Goal: Task Accomplishment & Management: Manage account settings

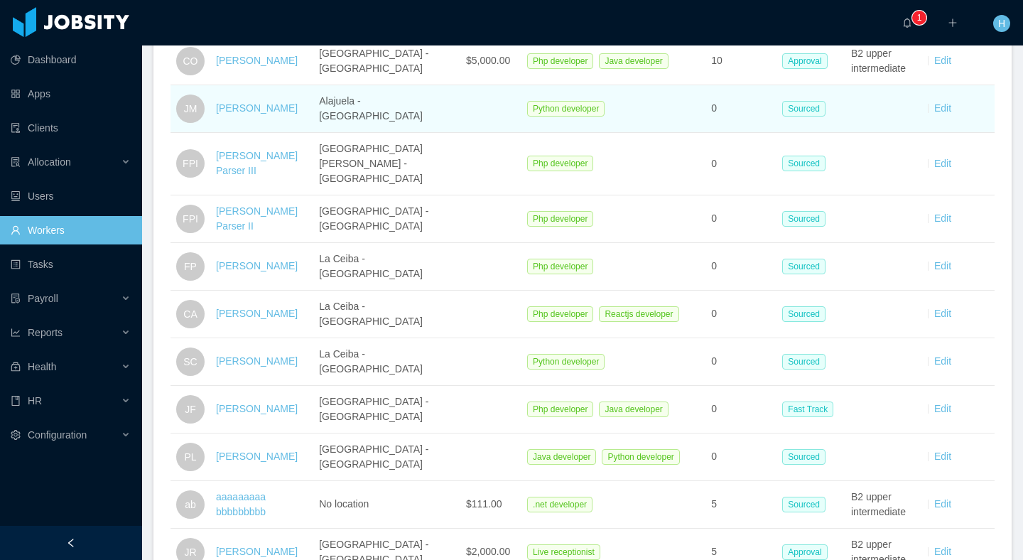
scroll to position [364, 0]
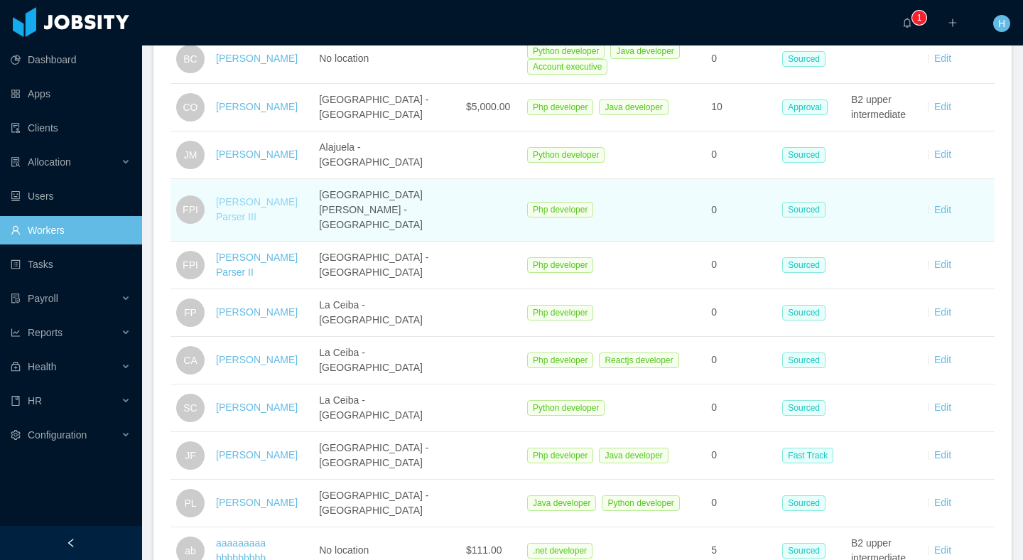
click at [235, 198] on link "Fermin Parser III" at bounding box center [257, 209] width 82 height 26
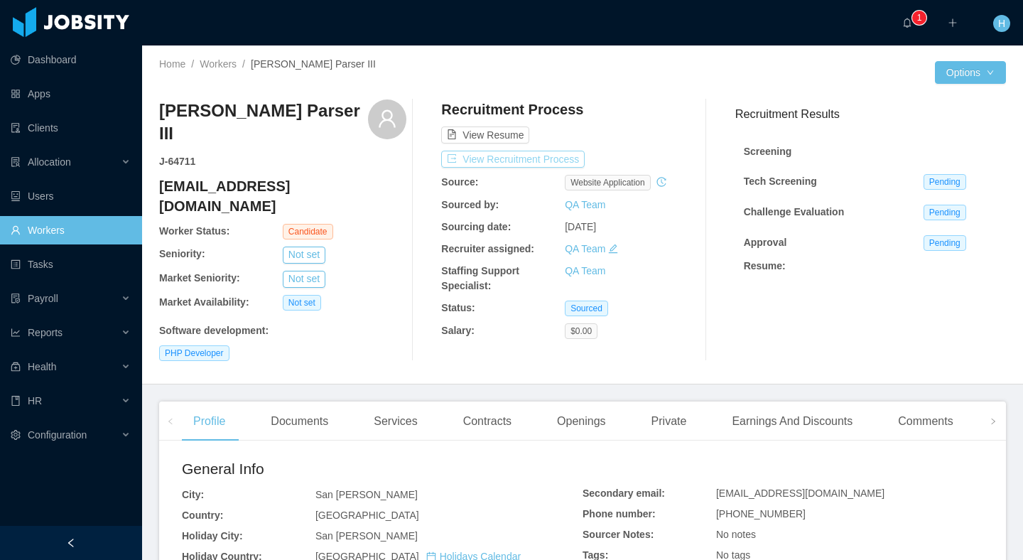
click at [552, 152] on button "View Recruitment Process" at bounding box center [513, 159] width 144 height 17
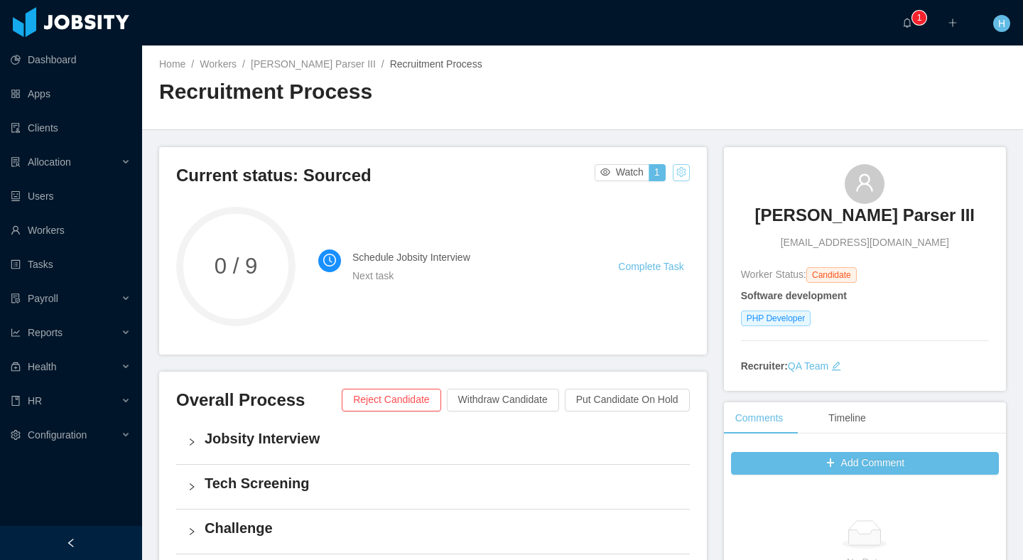
click at [683, 172] on button "button" at bounding box center [681, 172] width 17 height 17
click at [662, 122] on div "Home / Workers / Fermin Parser III / Recruitment Process / Recruitment Process" at bounding box center [582, 87] width 881 height 85
click at [680, 175] on button "button" at bounding box center [681, 172] width 17 height 17
click at [646, 194] on div "Reset process" at bounding box center [653, 194] width 81 height 23
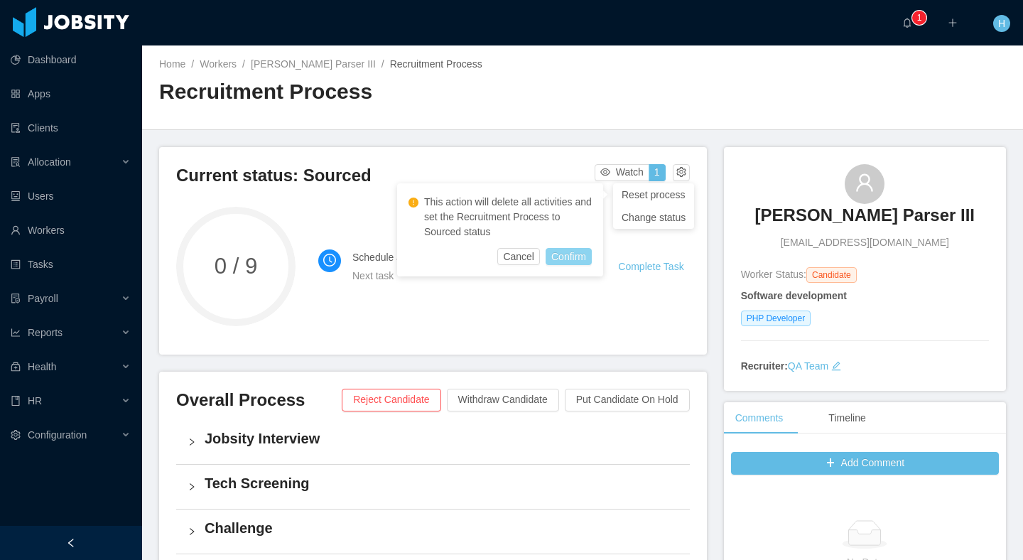
click at [564, 257] on button "Confirm" at bounding box center [569, 256] width 46 height 17
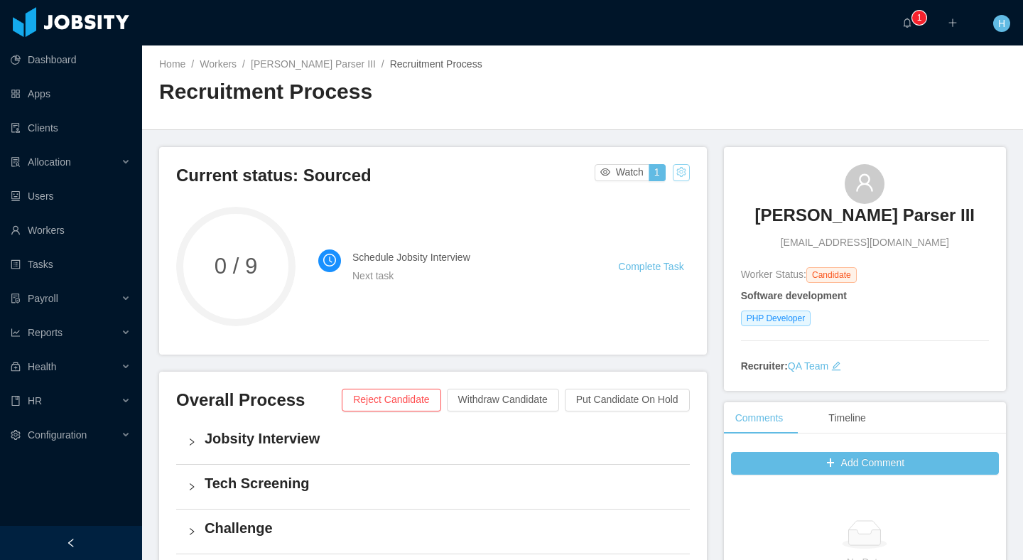
click at [683, 180] on button "button" at bounding box center [681, 172] width 17 height 17
click at [639, 200] on div "Reset process" at bounding box center [653, 194] width 81 height 23
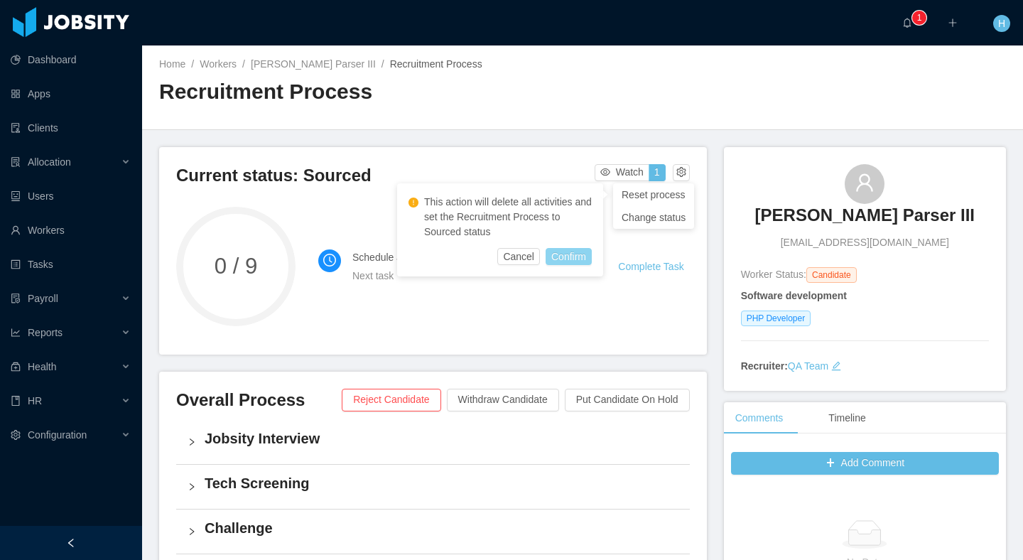
click at [579, 249] on button "Confirm" at bounding box center [569, 256] width 46 height 17
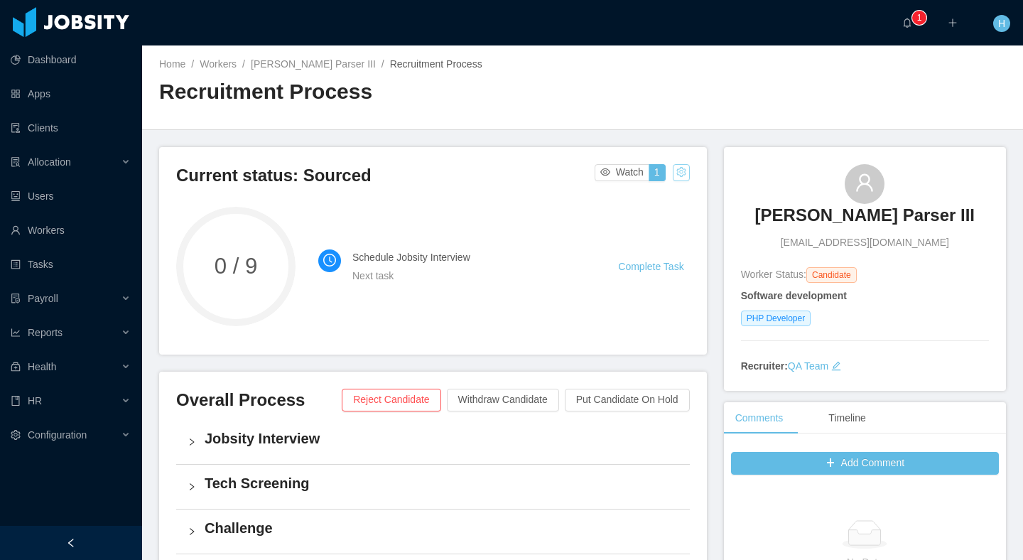
click at [680, 170] on button "button" at bounding box center [681, 172] width 17 height 17
click at [650, 196] on div "Reset process" at bounding box center [653, 194] width 81 height 23
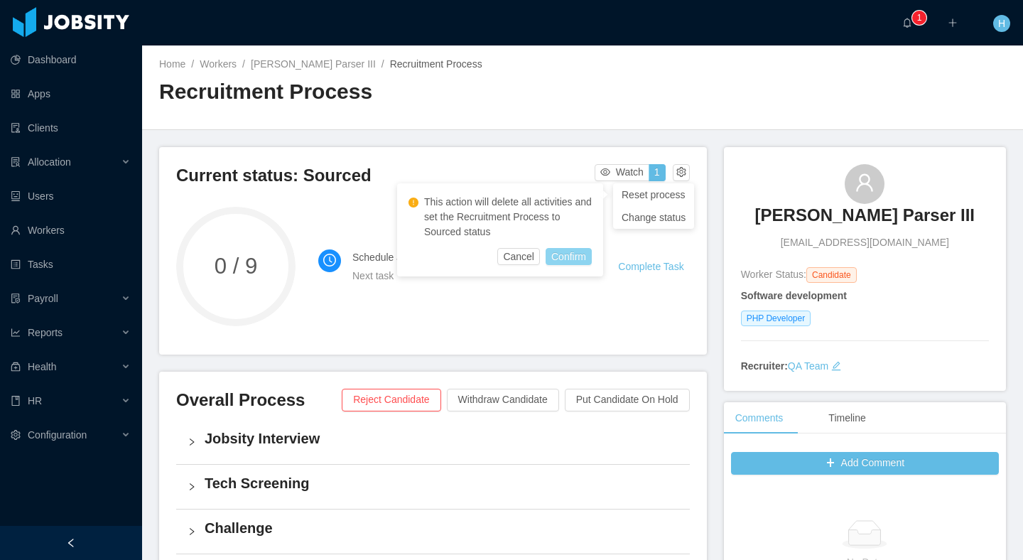
click at [570, 250] on button "Confirm" at bounding box center [569, 256] width 46 height 17
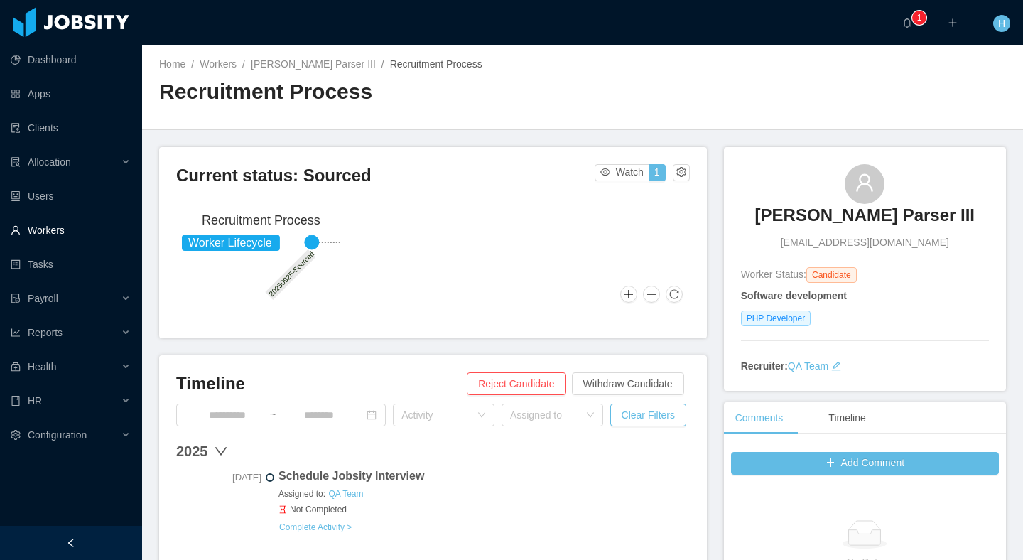
click at [47, 232] on link "Workers" at bounding box center [71, 230] width 120 height 28
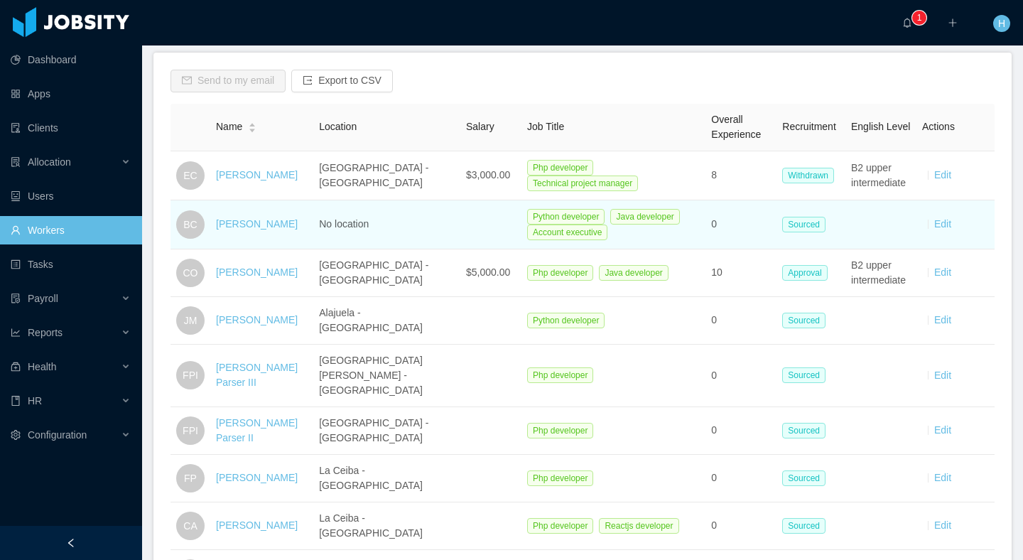
scroll to position [210, 0]
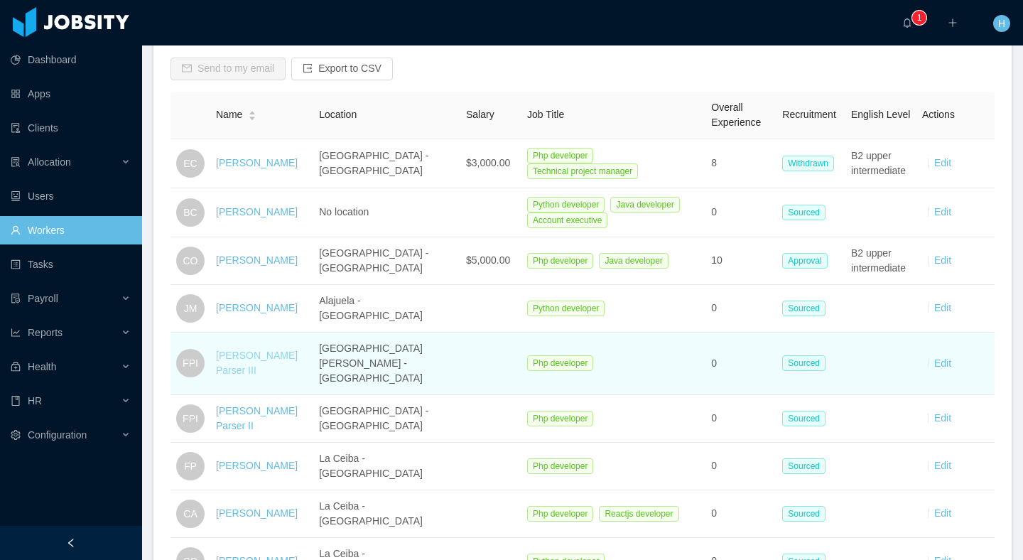
click at [243, 355] on link "[PERSON_NAME] Parser III" at bounding box center [257, 363] width 82 height 26
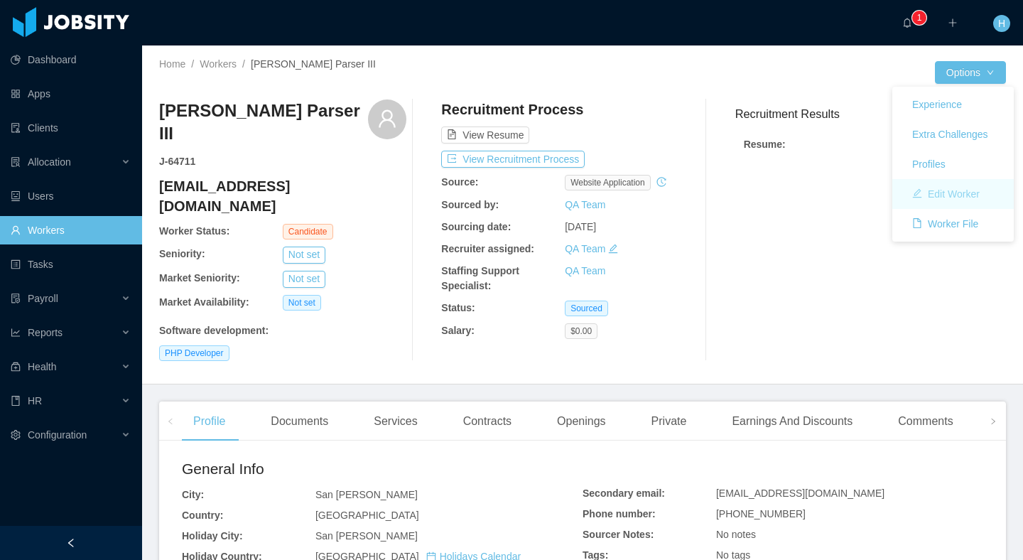
click at [930, 195] on button "Edit Worker" at bounding box center [946, 194] width 90 height 23
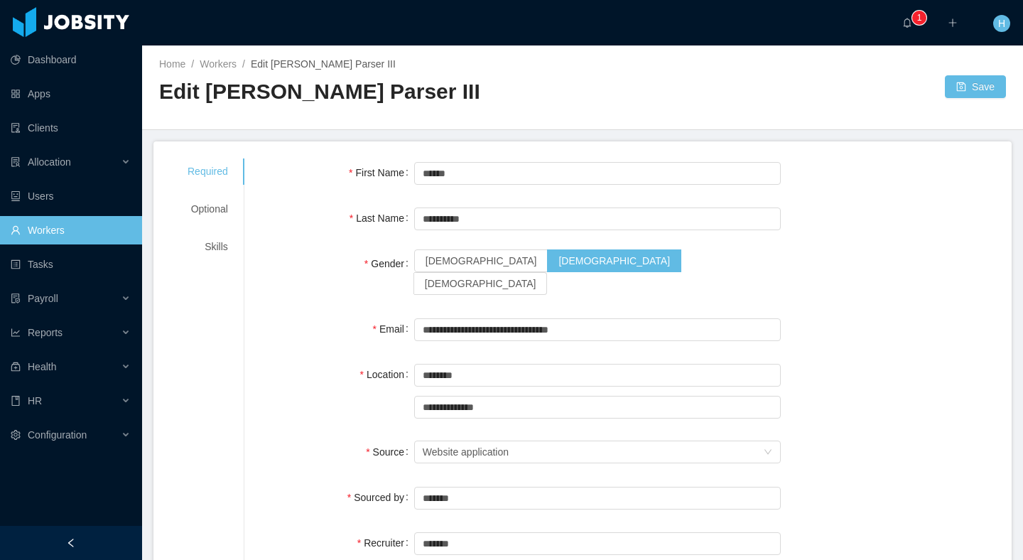
click at [220, 249] on div "Skills" at bounding box center [208, 247] width 75 height 26
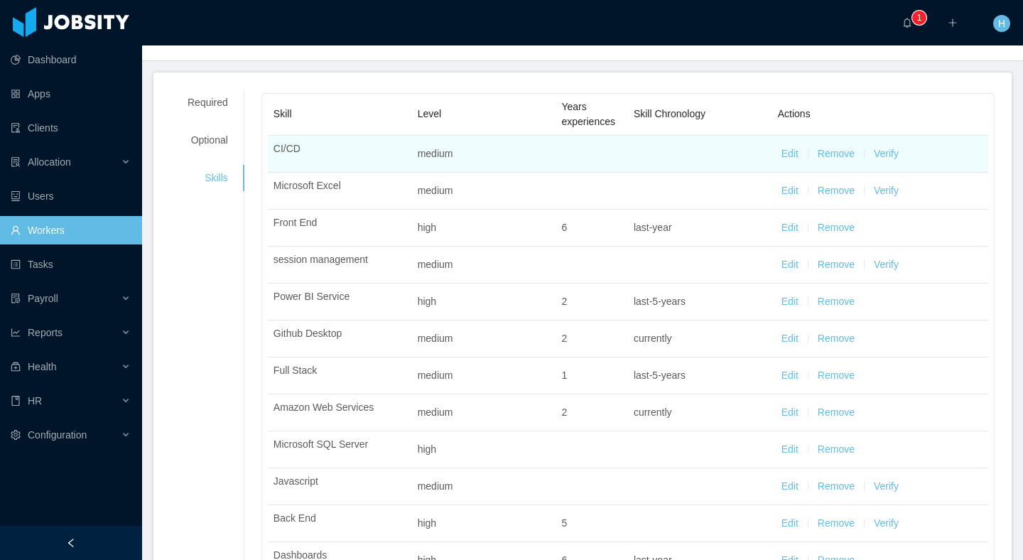
scroll to position [72, 0]
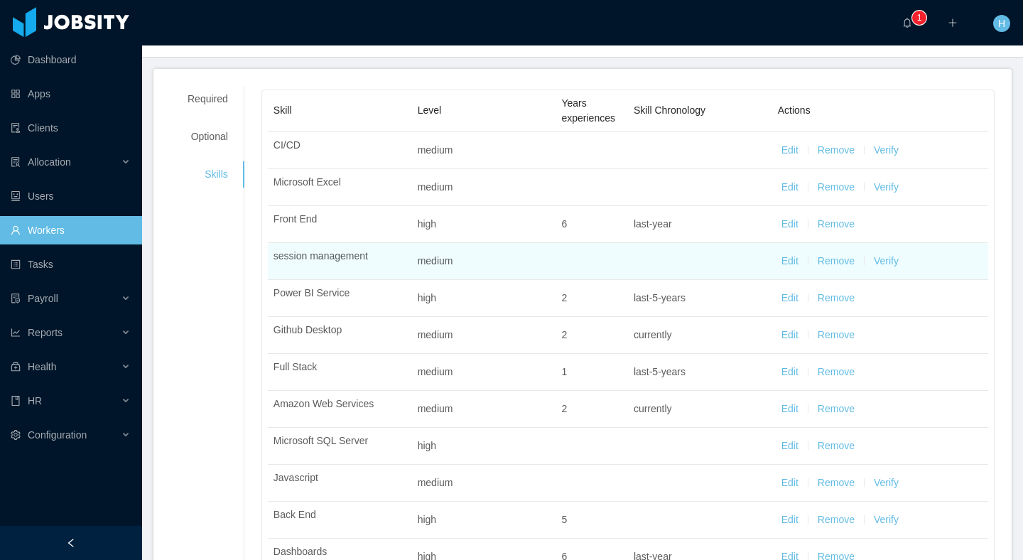
click at [784, 260] on button "Edit" at bounding box center [790, 261] width 17 height 15
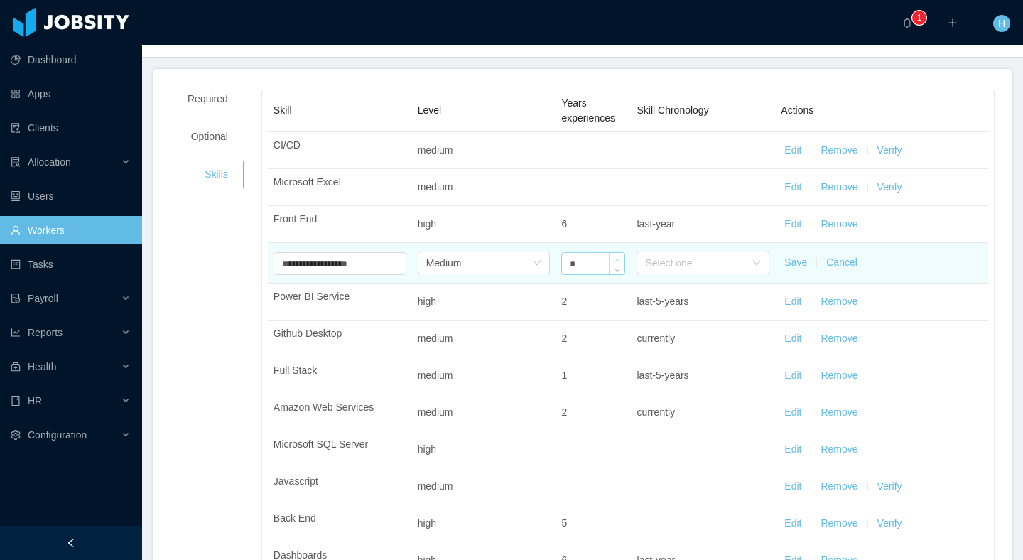
click at [616, 258] on icon "icon: up" at bounding box center [618, 260] width 5 height 5
type input "*"
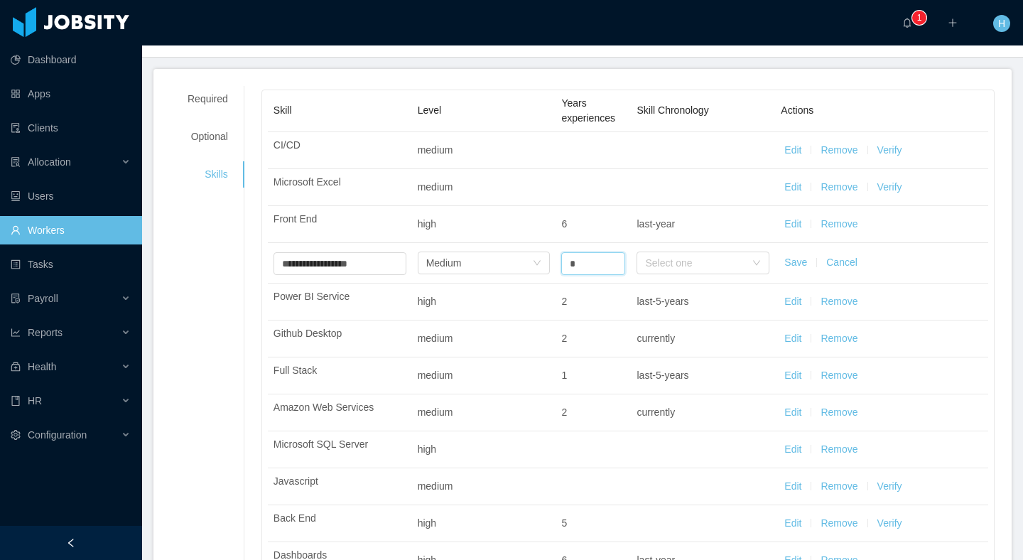
click at [790, 263] on button "Save" at bounding box center [796, 262] width 23 height 15
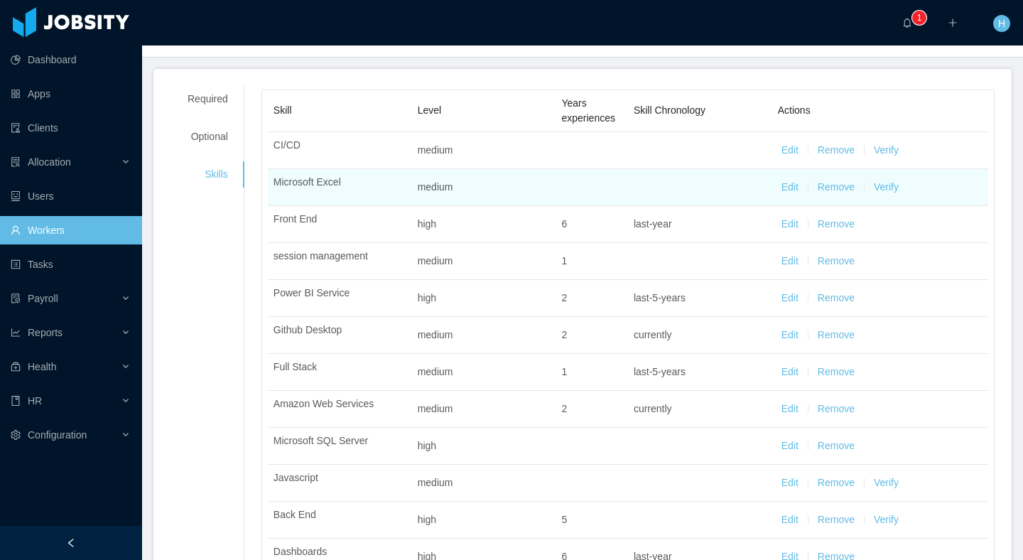
click at [880, 186] on button "Verify" at bounding box center [886, 187] width 25 height 15
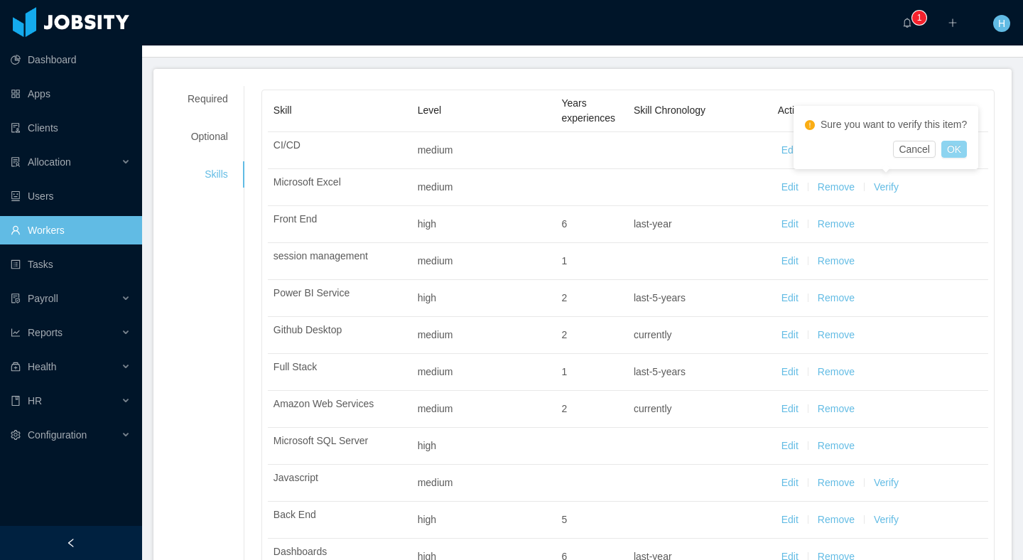
click at [942, 147] on button "OK" at bounding box center [955, 149] width 26 height 17
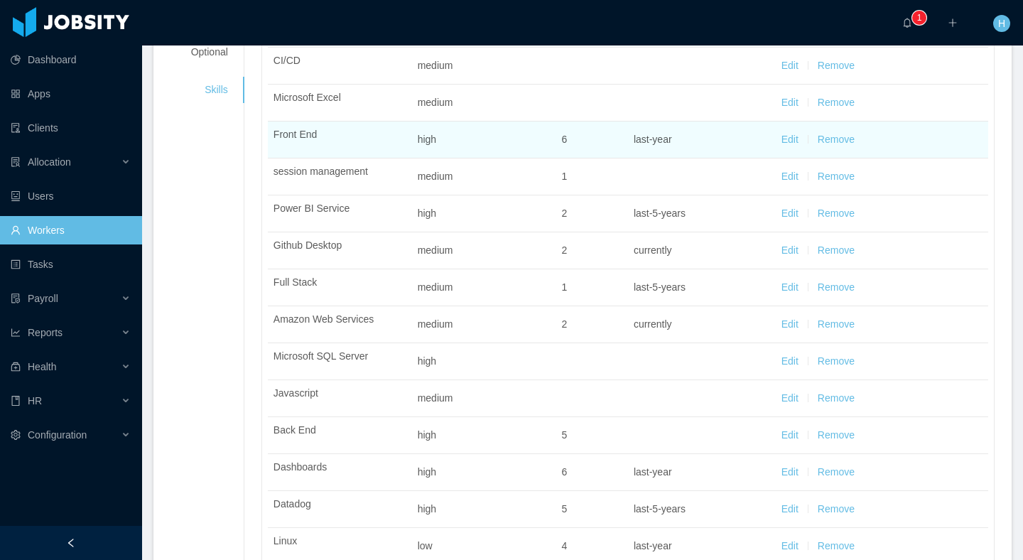
scroll to position [0, 0]
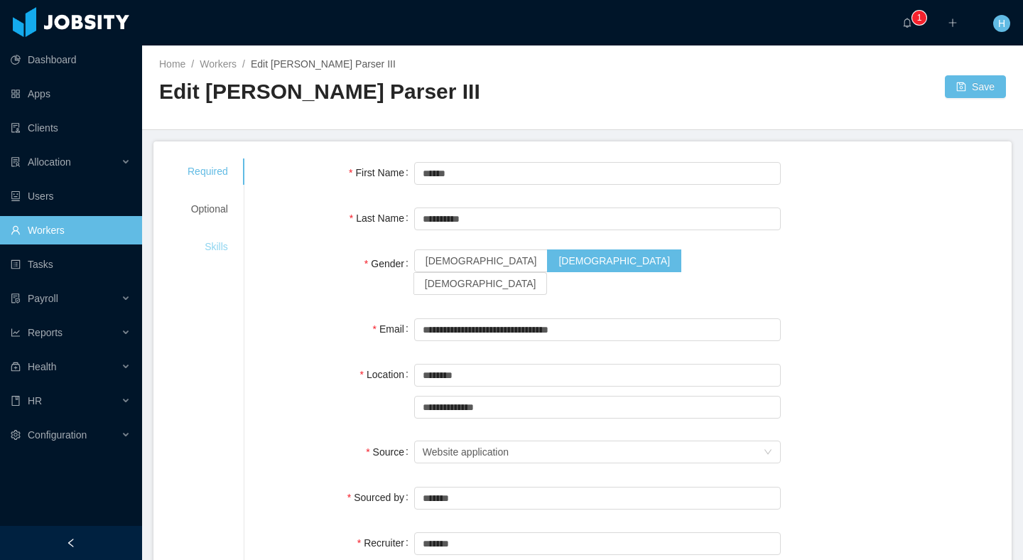
click at [210, 249] on div "Skills" at bounding box center [208, 247] width 75 height 26
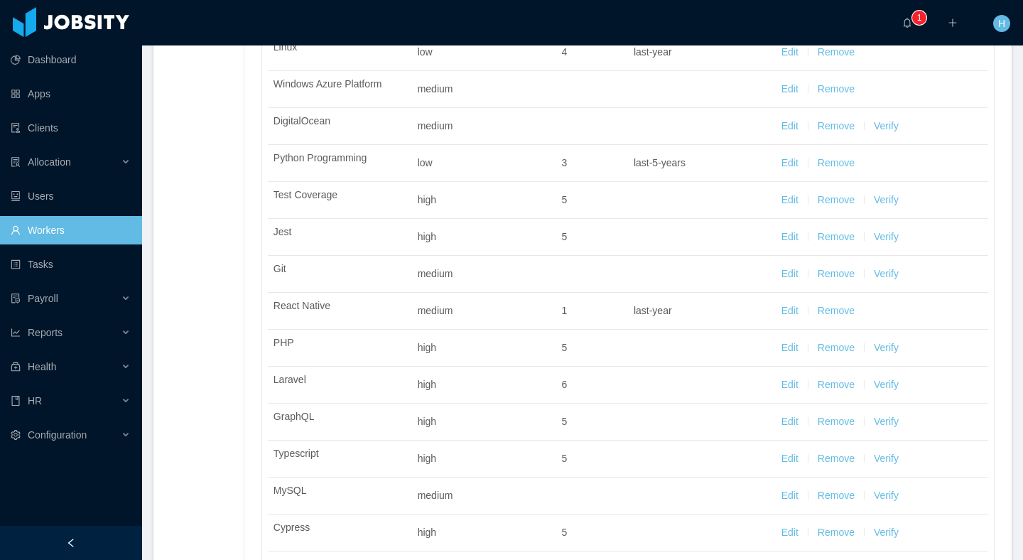
scroll to position [843, 0]
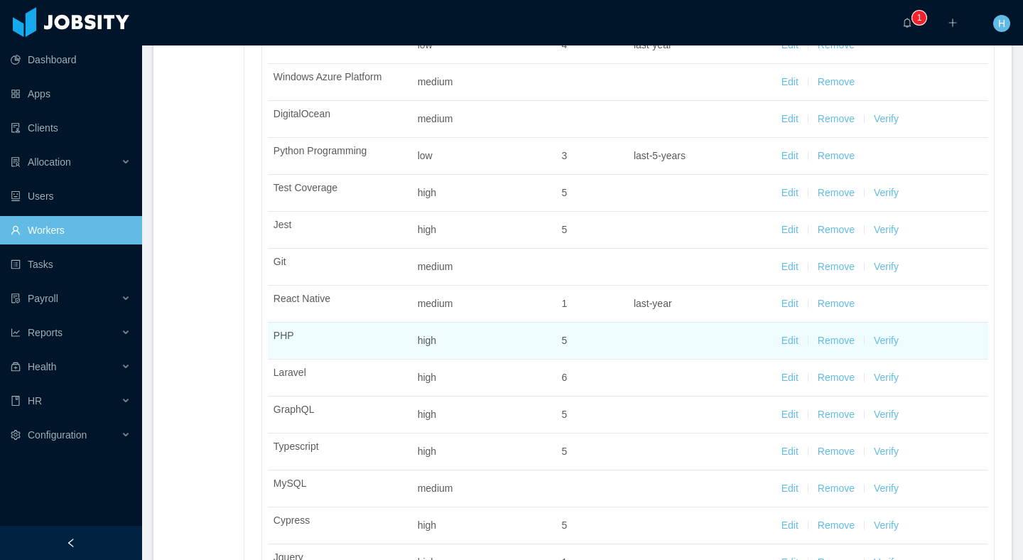
click at [791, 337] on button "Edit" at bounding box center [790, 340] width 17 height 15
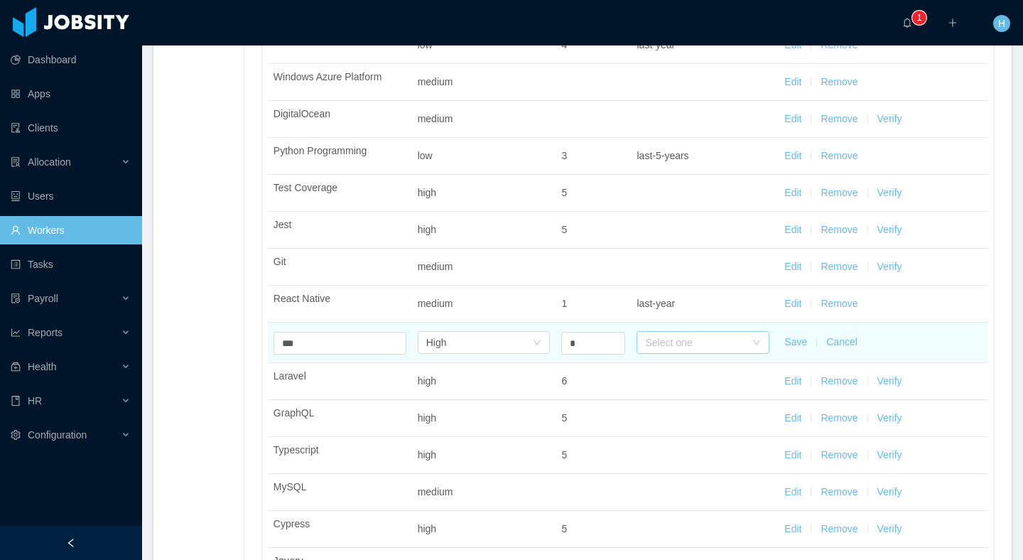
click at [660, 345] on div "Select one" at bounding box center [695, 342] width 100 height 14
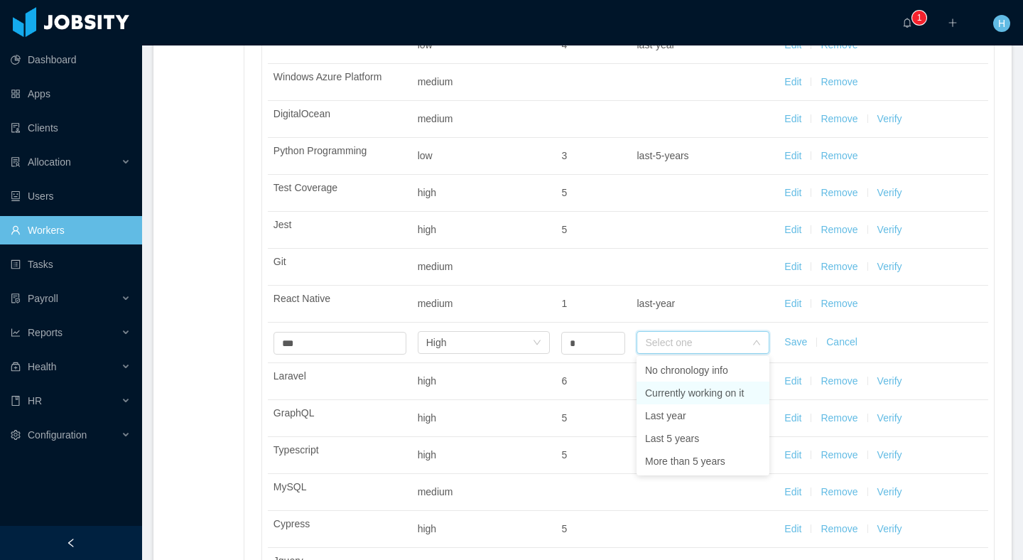
click at [667, 394] on li "Currently working on it" at bounding box center [703, 393] width 133 height 23
click at [778, 345] on td "Save Cancel" at bounding box center [881, 343] width 213 height 41
click at [790, 342] on button "Save" at bounding box center [796, 342] width 23 height 15
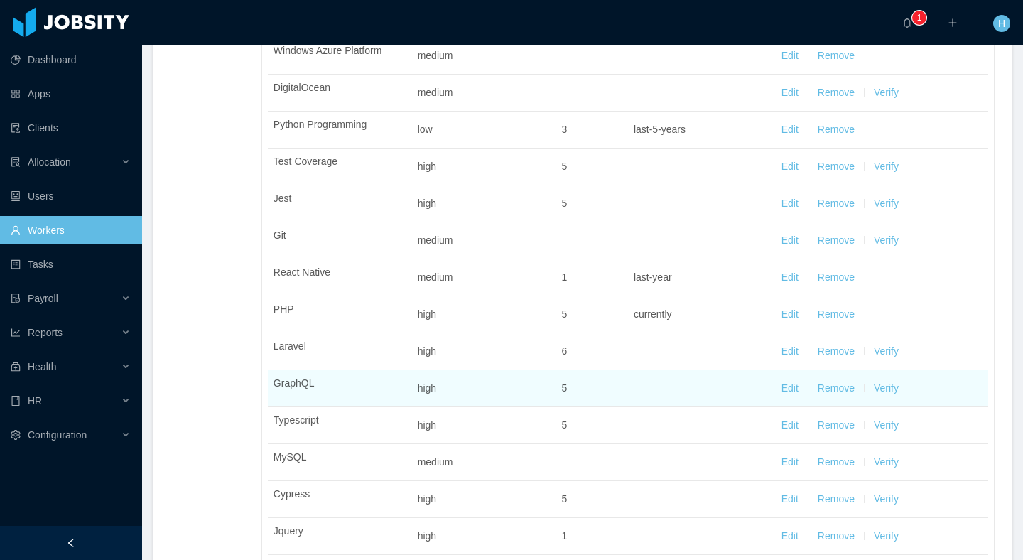
scroll to position [878, 0]
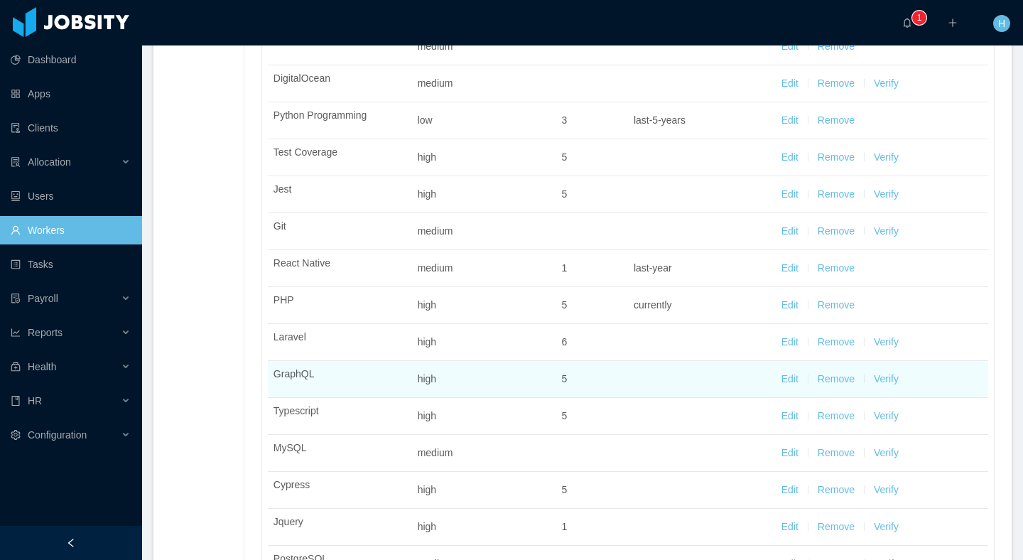
click at [891, 377] on button "Verify" at bounding box center [886, 379] width 25 height 15
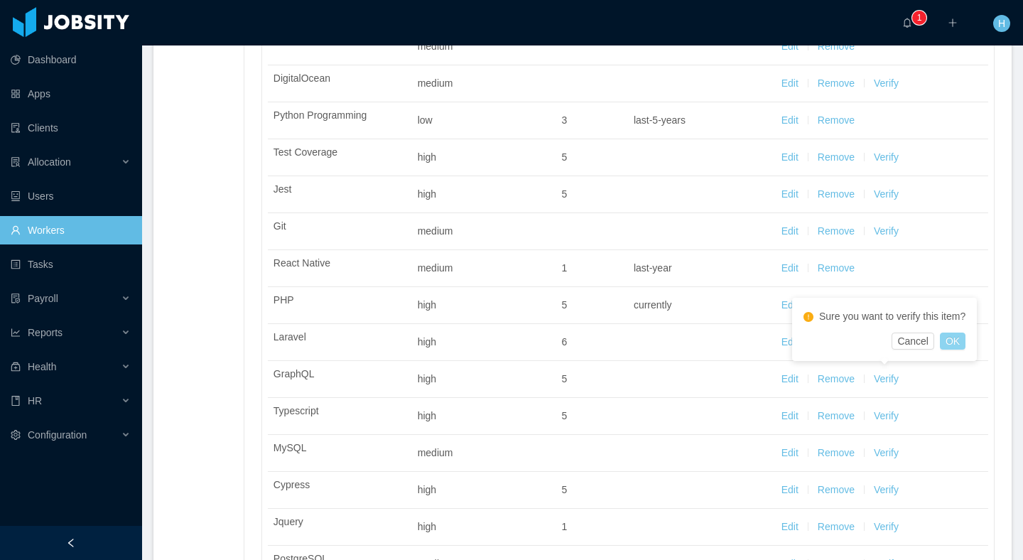
click at [962, 340] on button "OK" at bounding box center [953, 341] width 26 height 17
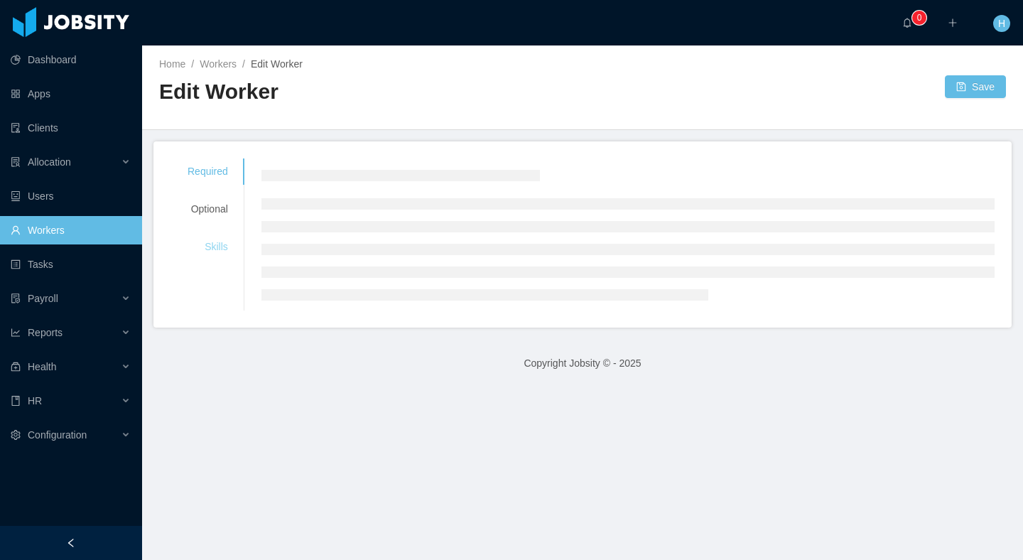
click at [220, 243] on div "Skills" at bounding box center [208, 247] width 75 height 26
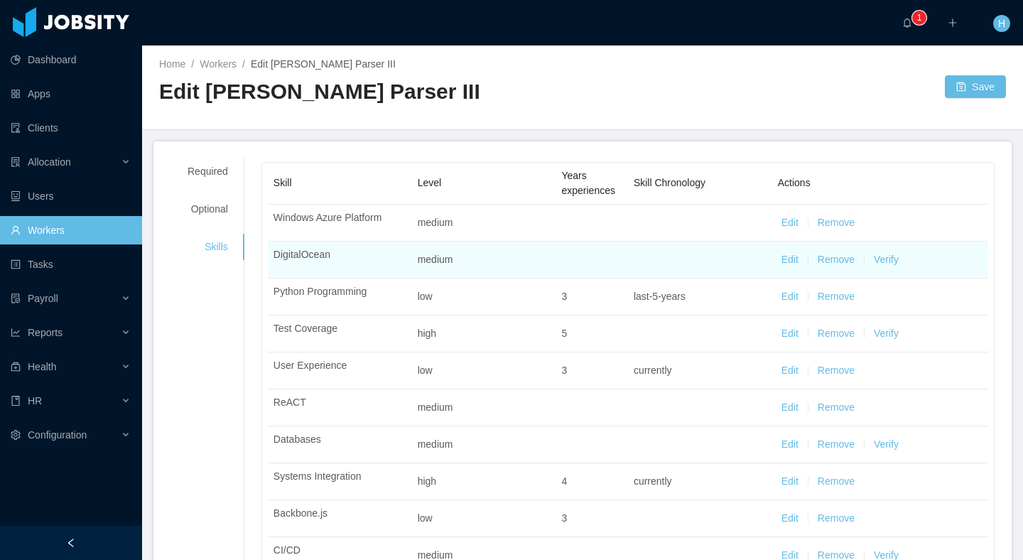
click at [790, 259] on button "Edit" at bounding box center [790, 259] width 17 height 15
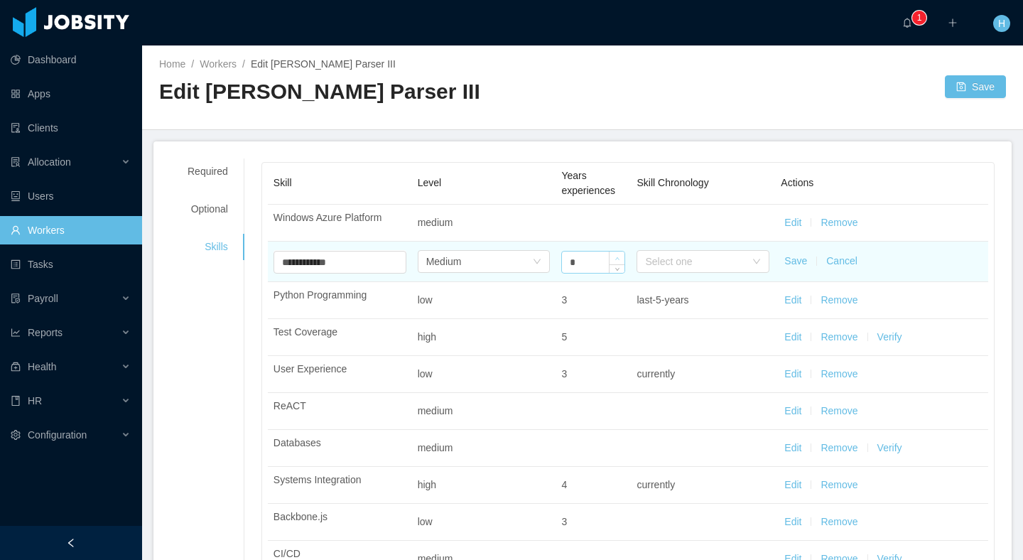
click at [621, 255] on span "Increase Value" at bounding box center [617, 258] width 15 height 13
type input "*"
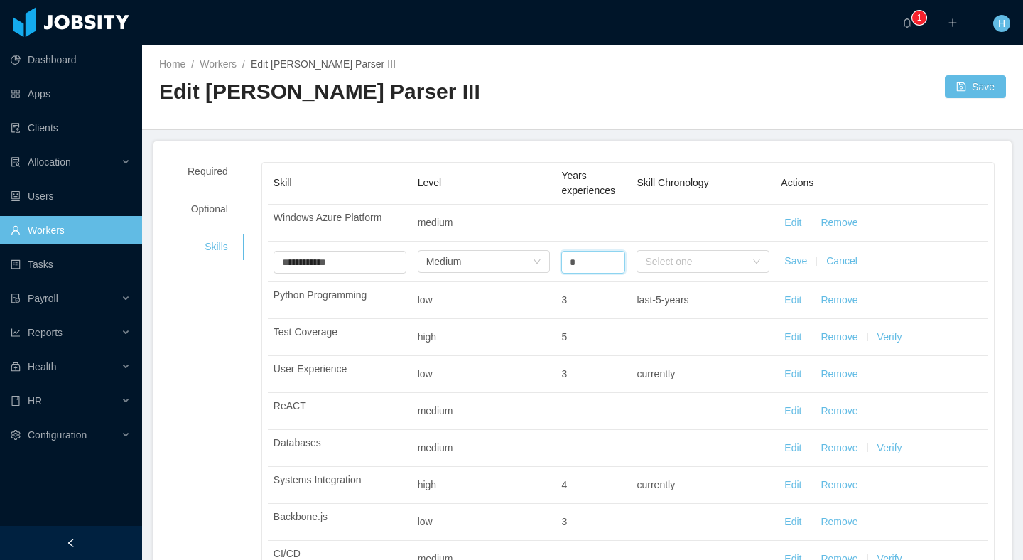
click at [804, 257] on button "Save" at bounding box center [796, 261] width 23 height 15
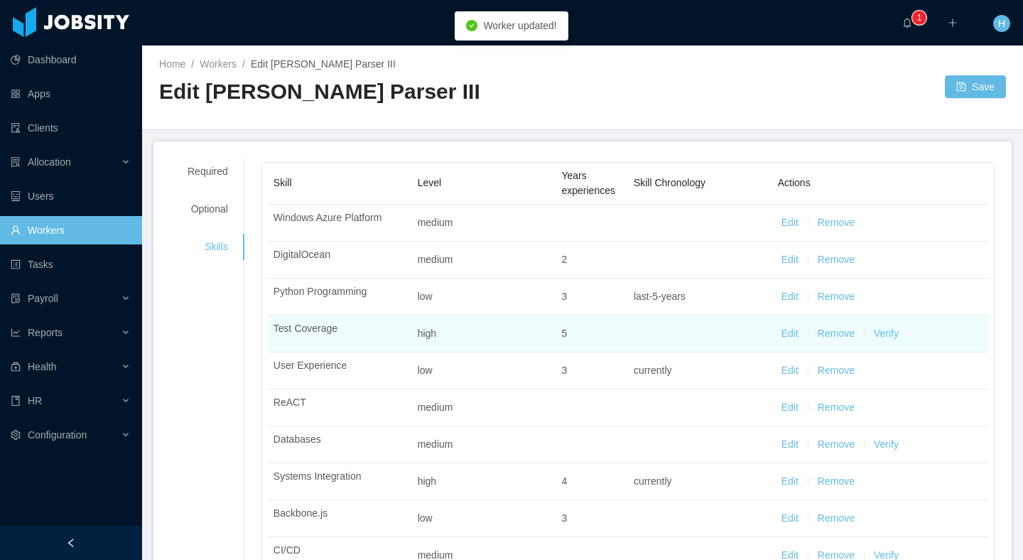
click at [883, 335] on button "Verify" at bounding box center [886, 333] width 25 height 15
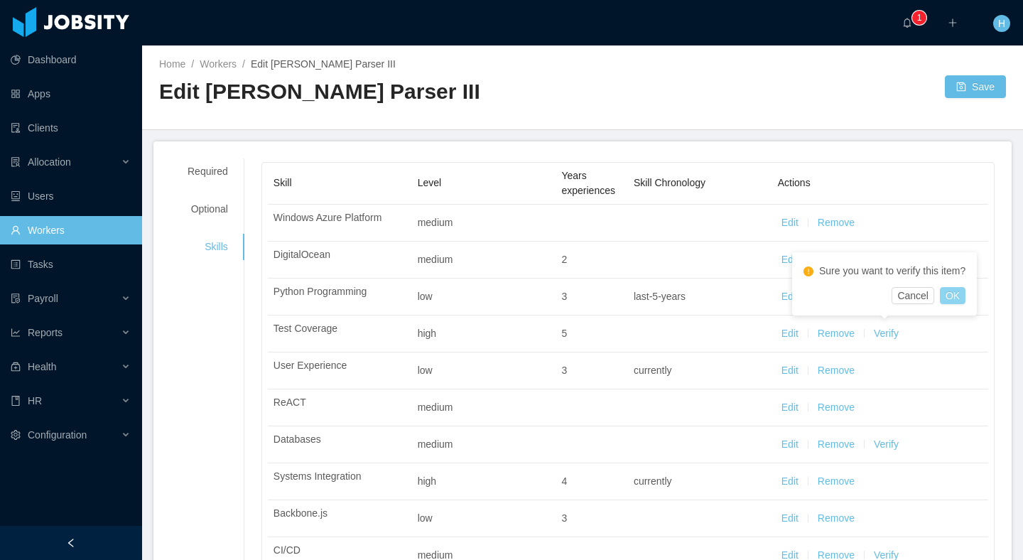
click at [961, 300] on button "OK" at bounding box center [953, 295] width 26 height 17
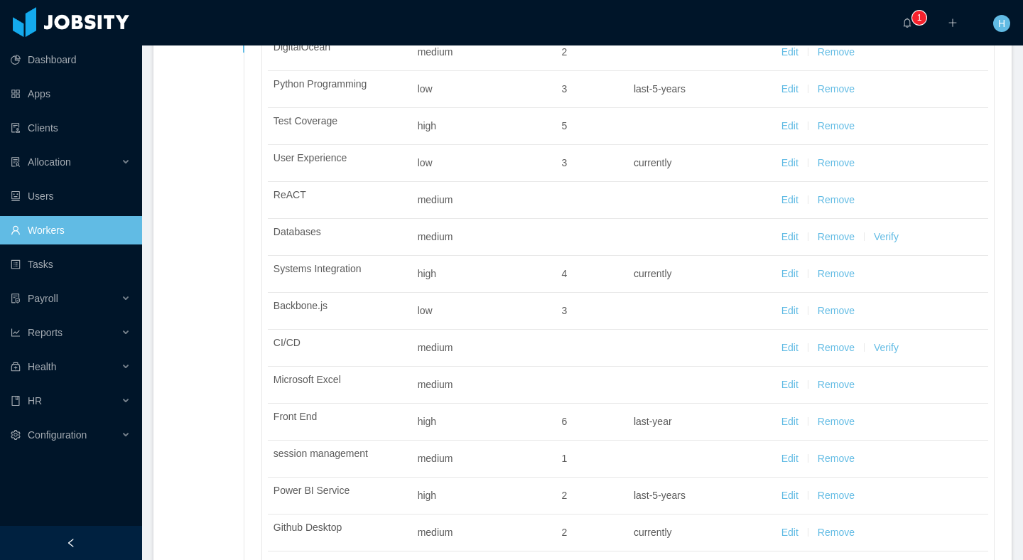
scroll to position [207, 0]
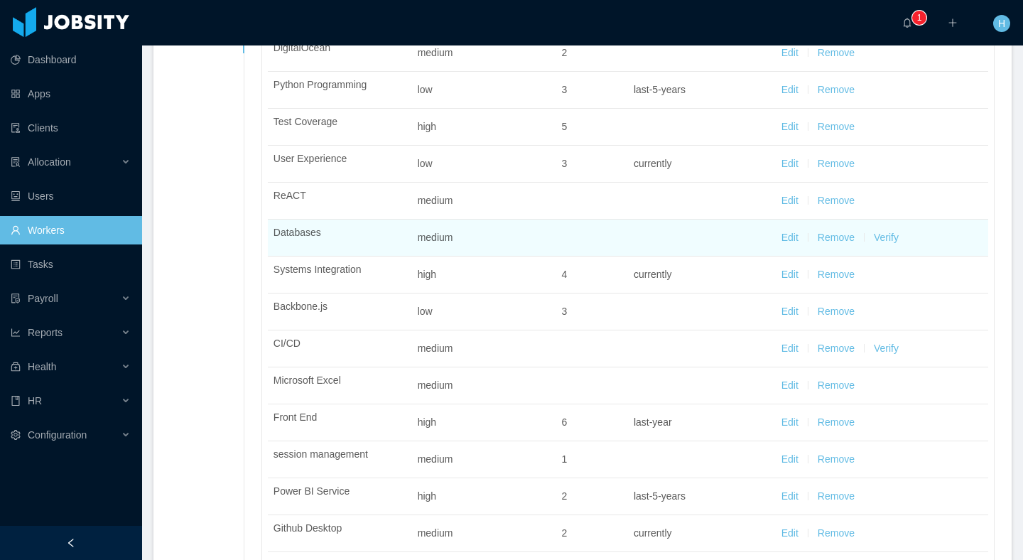
click at [883, 232] on button "Verify" at bounding box center [886, 237] width 25 height 15
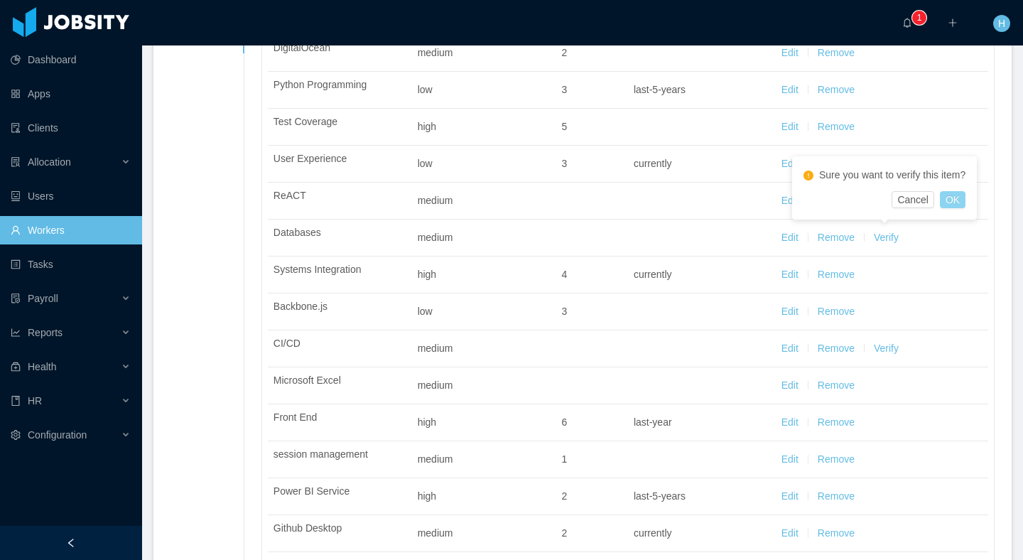
click at [959, 201] on button "OK" at bounding box center [953, 199] width 26 height 17
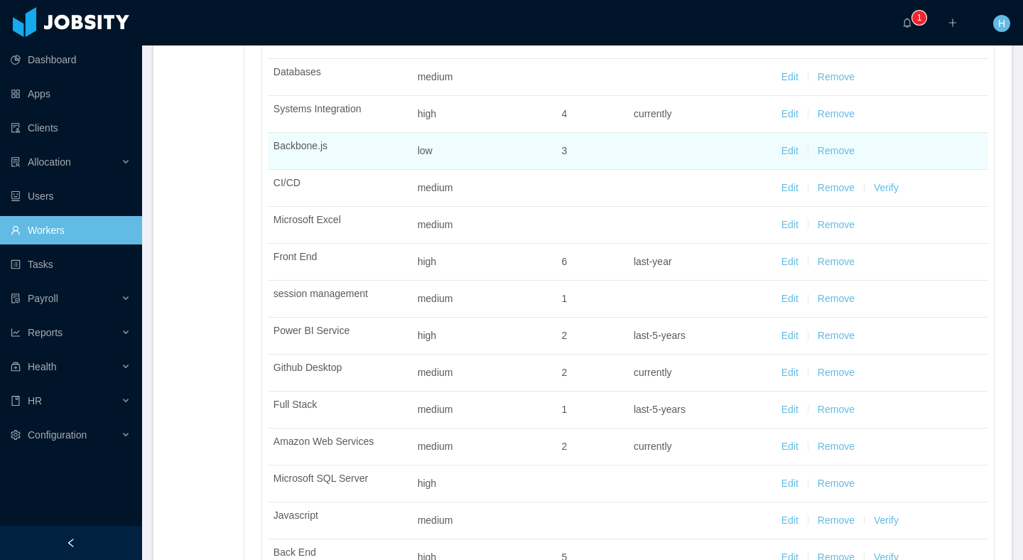
scroll to position [0, 0]
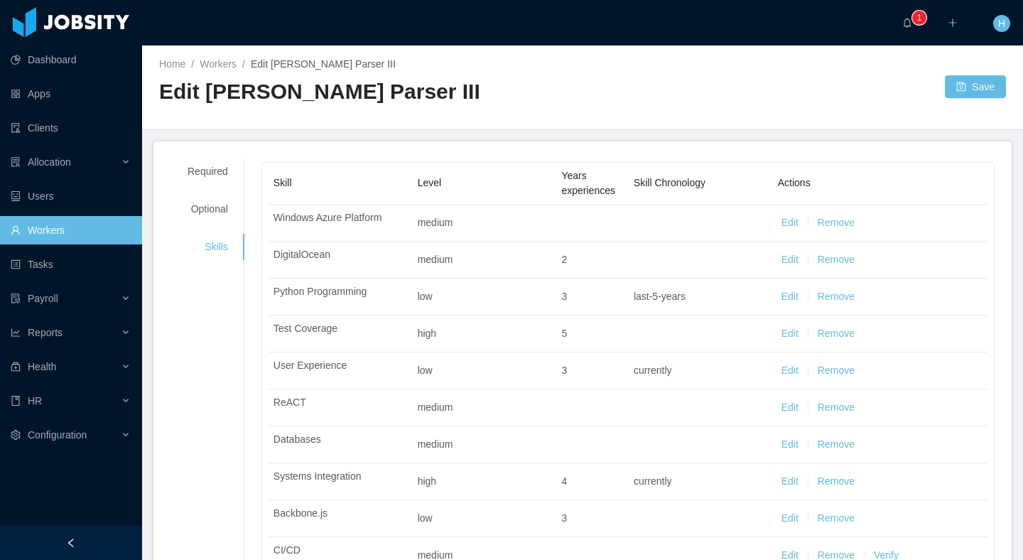
click at [53, 233] on link "Workers" at bounding box center [71, 230] width 120 height 28
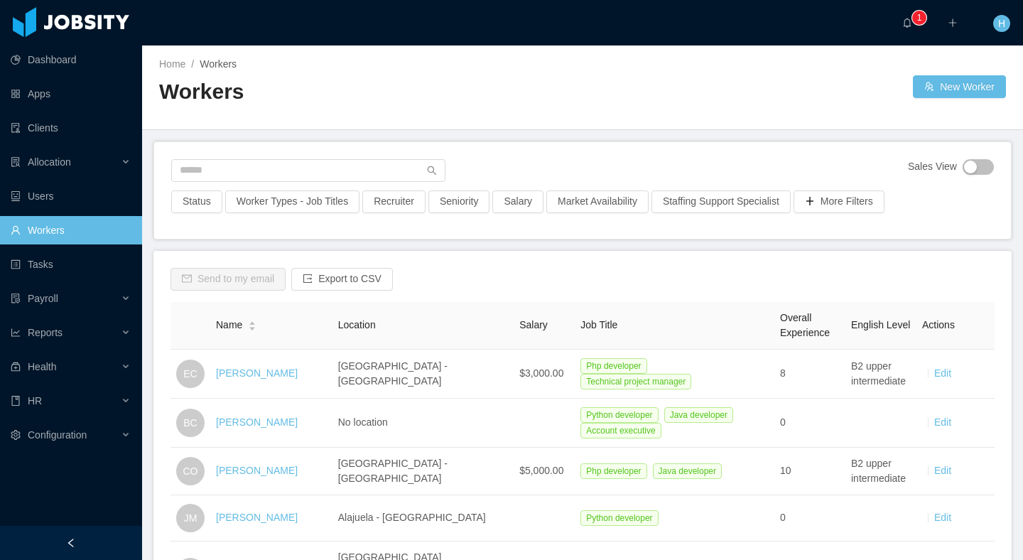
click at [973, 166] on button "button" at bounding box center [978, 167] width 31 height 16
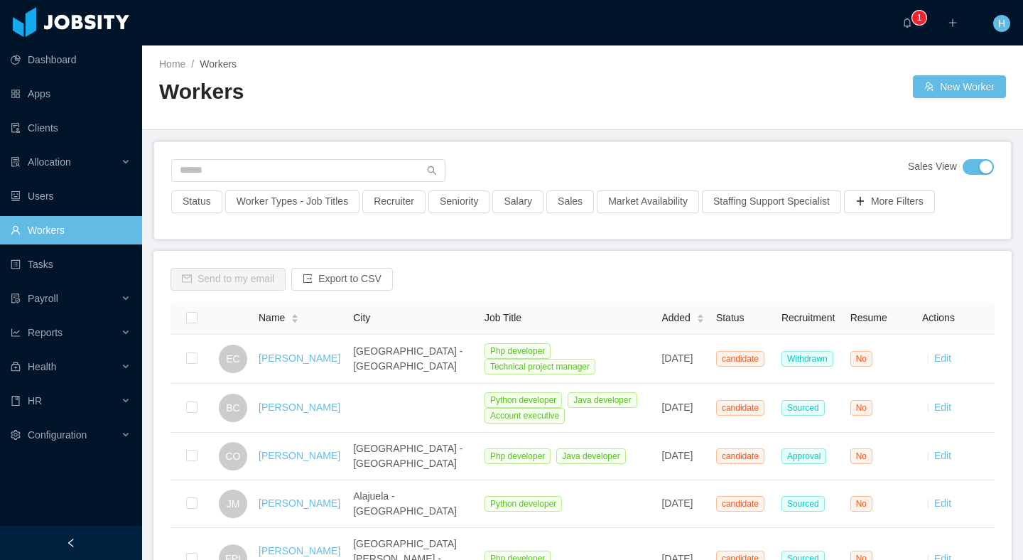
click at [973, 166] on button "button" at bounding box center [978, 167] width 31 height 16
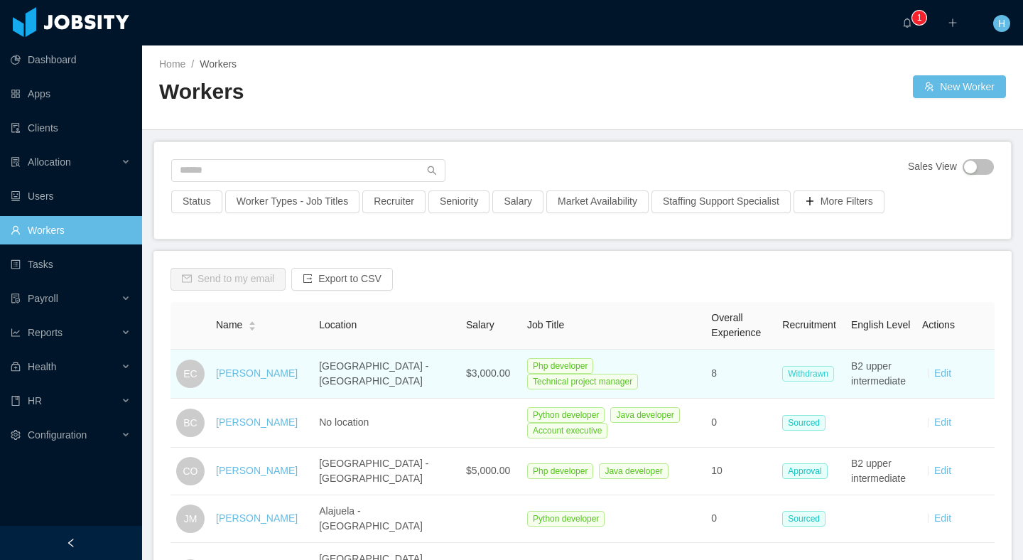
click at [812, 373] on span "Withdrawn" at bounding box center [809, 374] width 52 height 16
